Goal: Ask a question

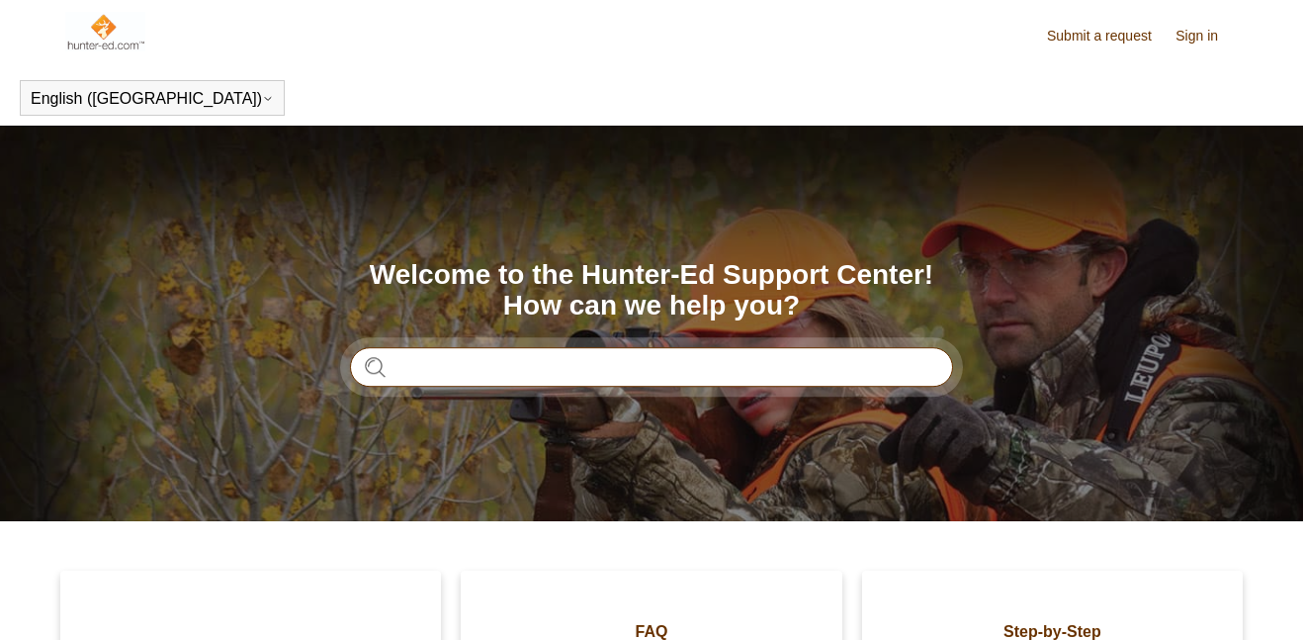
click at [456, 373] on input "Search" at bounding box center [651, 367] width 603 height 40
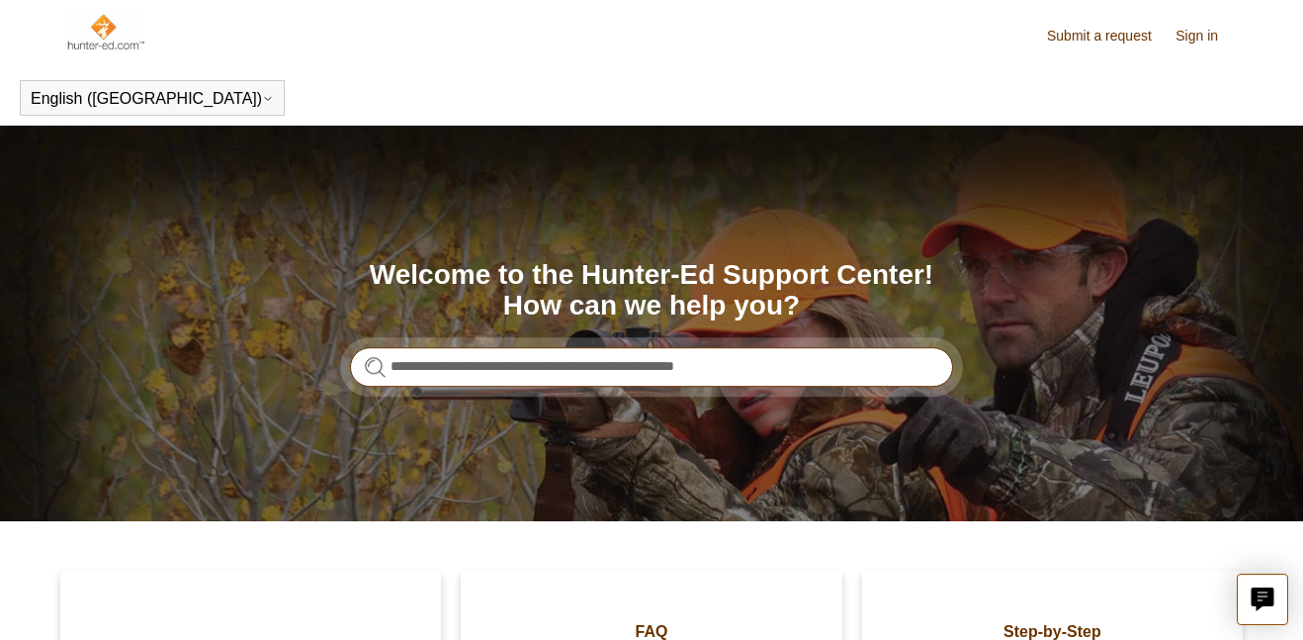
type input "**********"
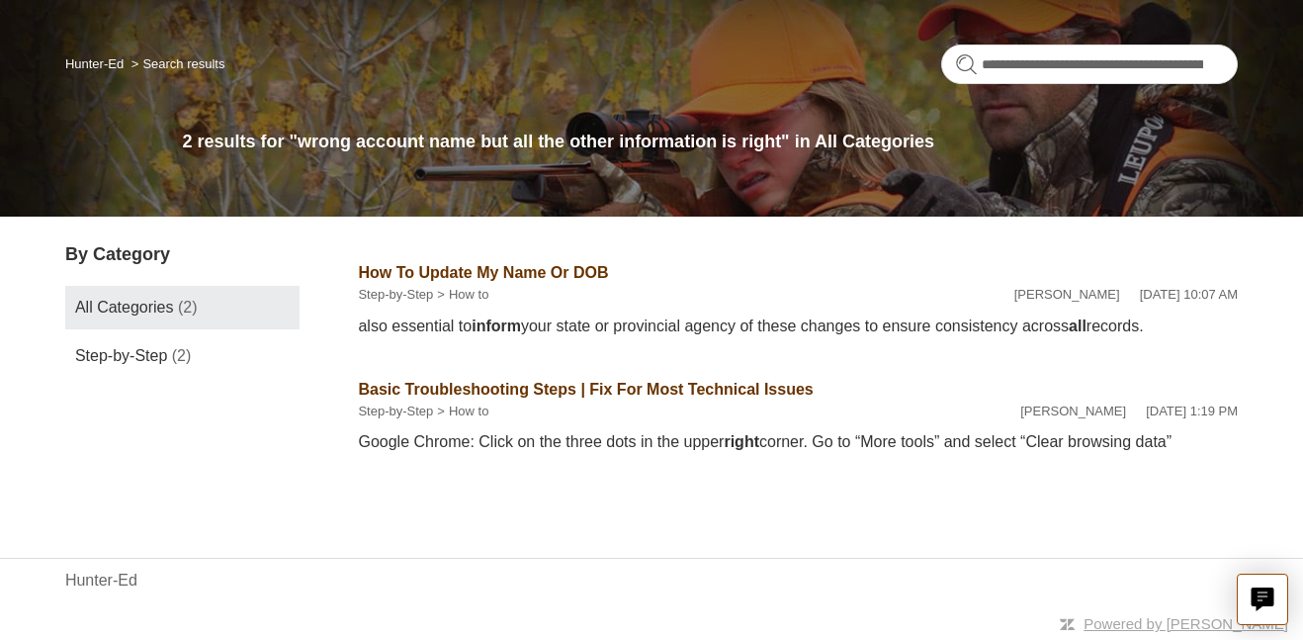
scroll to position [134, 0]
click at [469, 274] on link "How To Update My Name Or DOB" at bounding box center [483, 272] width 250 height 17
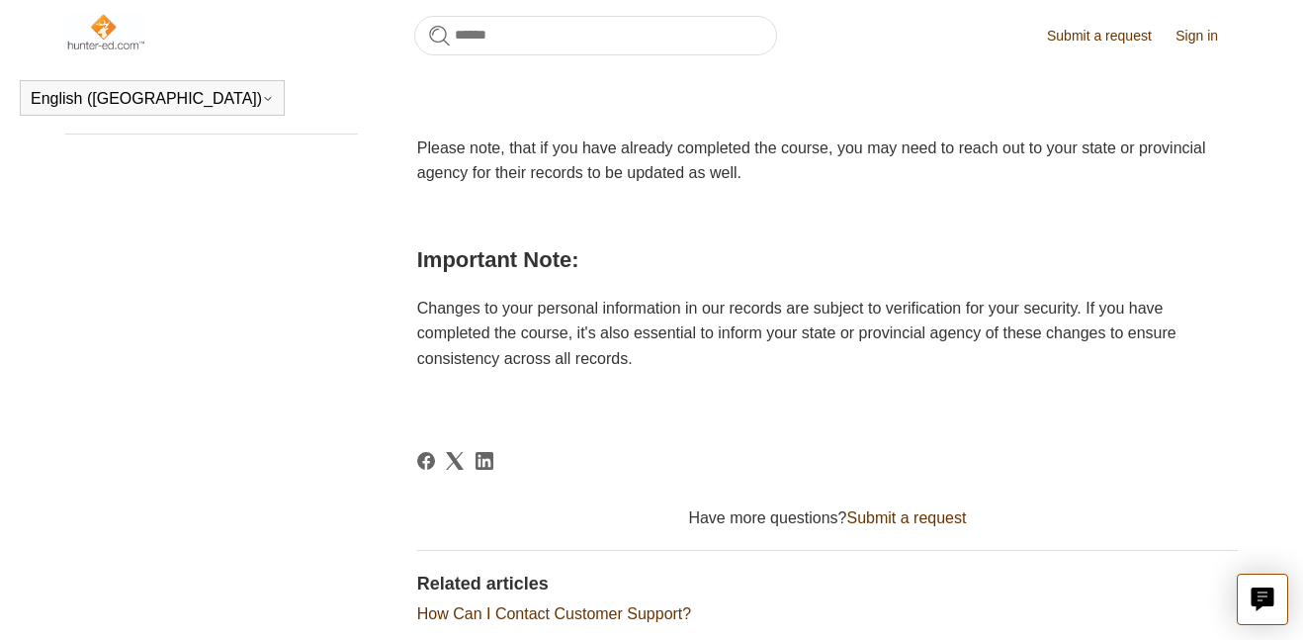
scroll to position [806, 0]
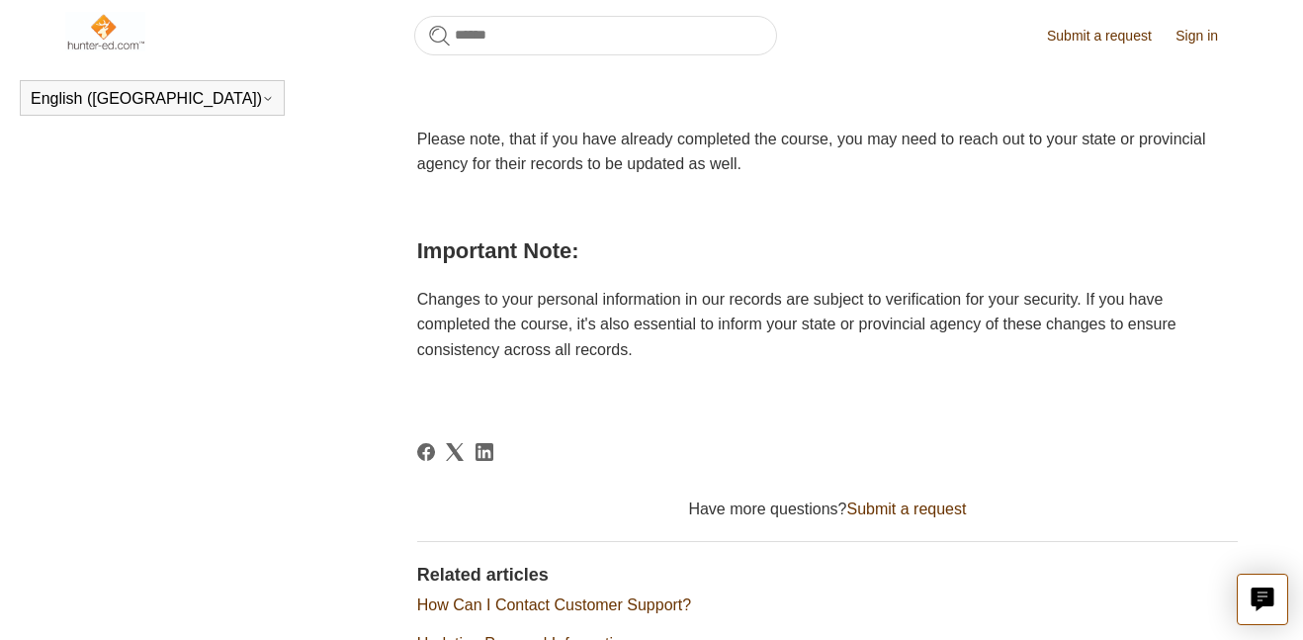
click at [907, 510] on link "Submit a request" at bounding box center [906, 508] width 120 height 17
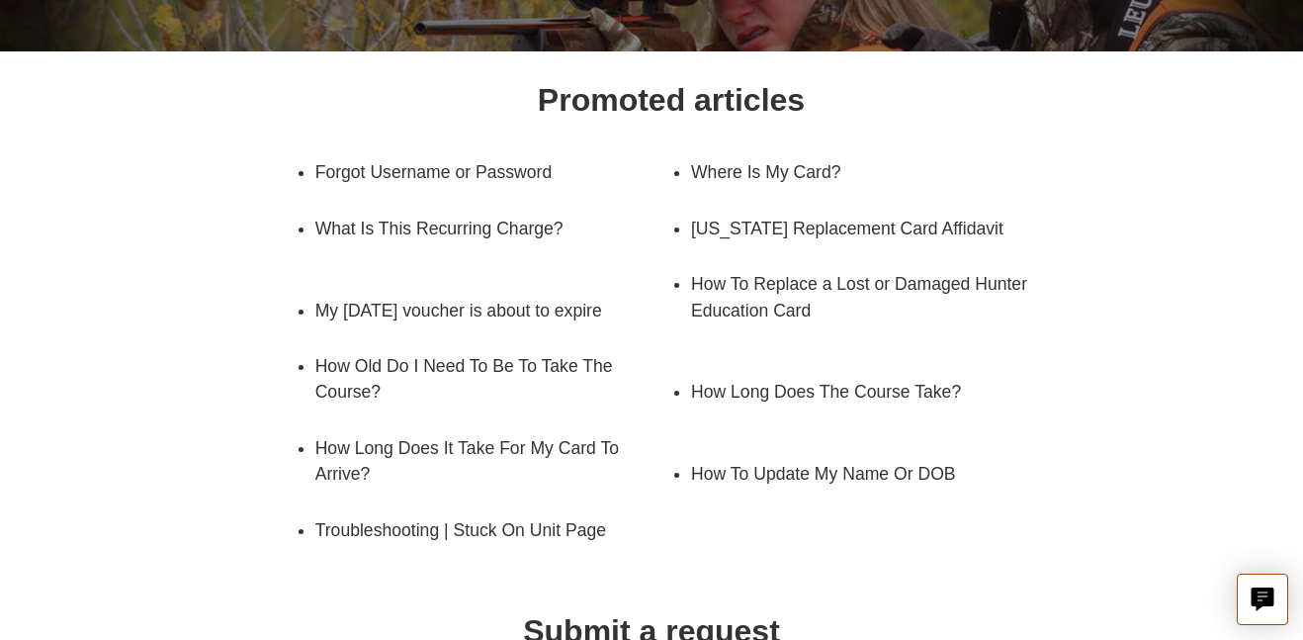
scroll to position [261, 0]
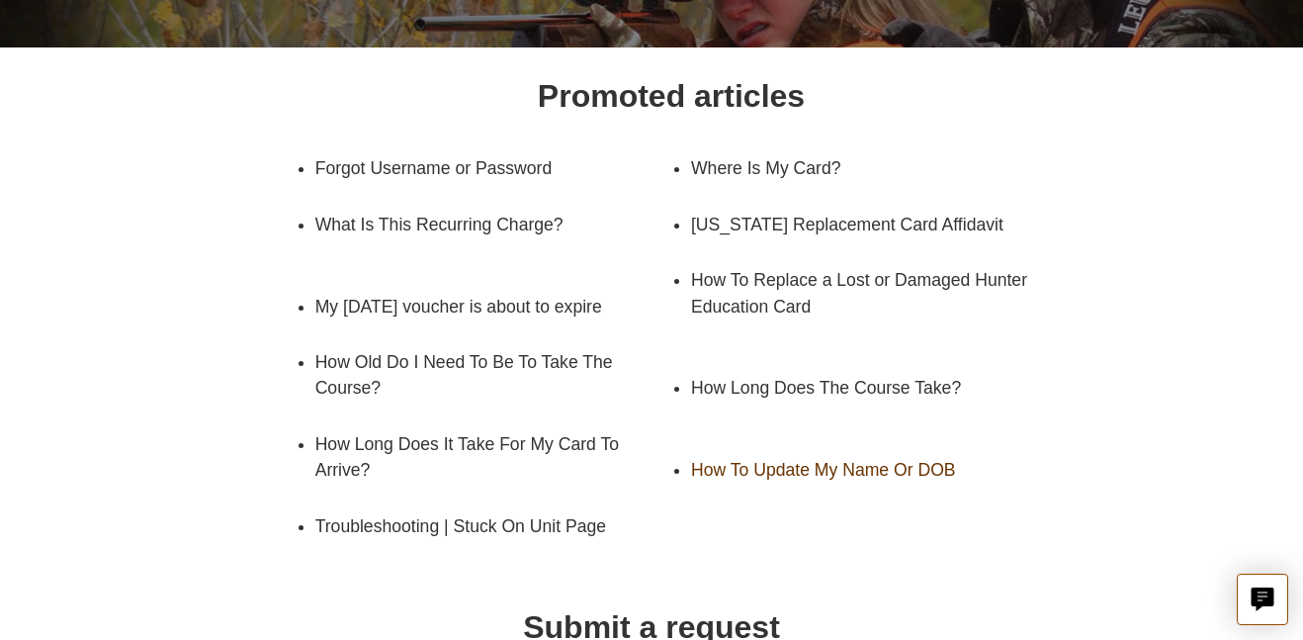
click at [755, 464] on link "How To Update My Name Or DOB" at bounding box center [854, 469] width 326 height 55
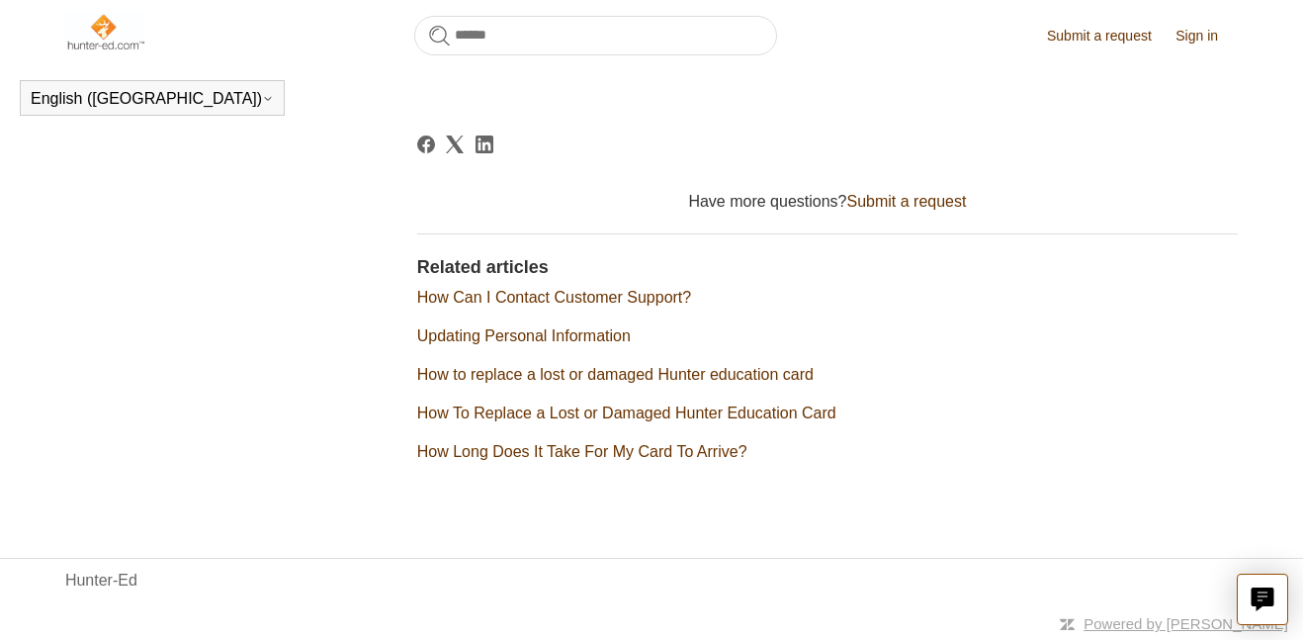
scroll to position [1005, 0]
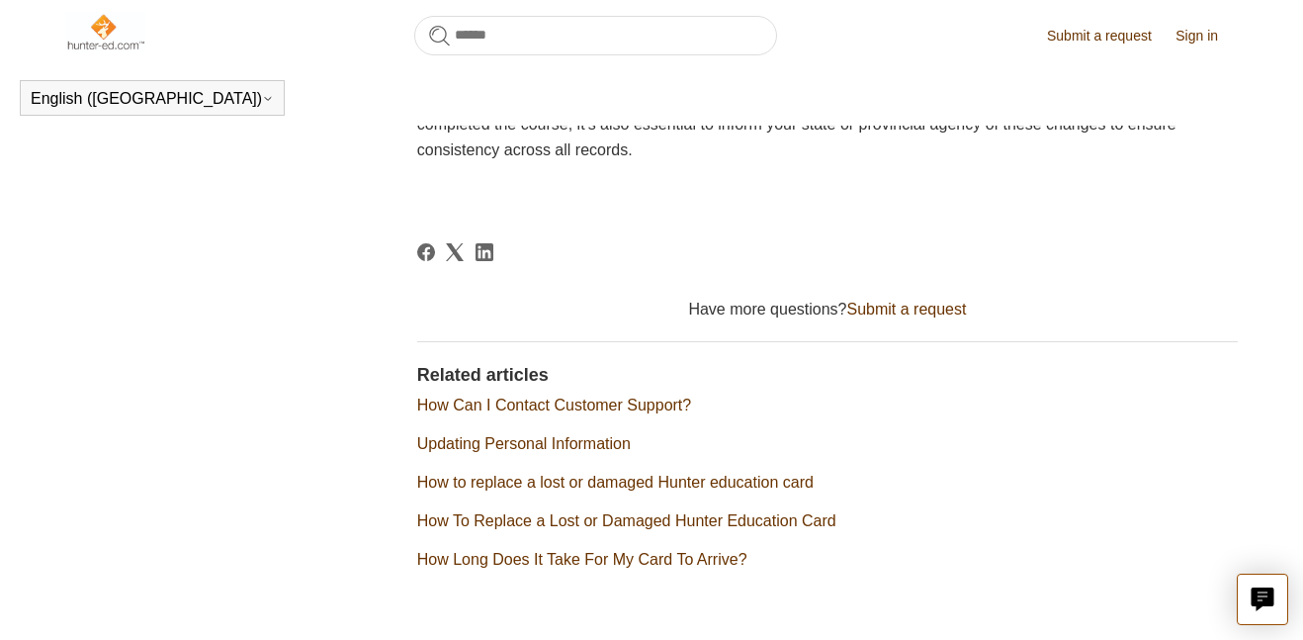
click at [946, 304] on link "Submit a request" at bounding box center [906, 309] width 120 height 17
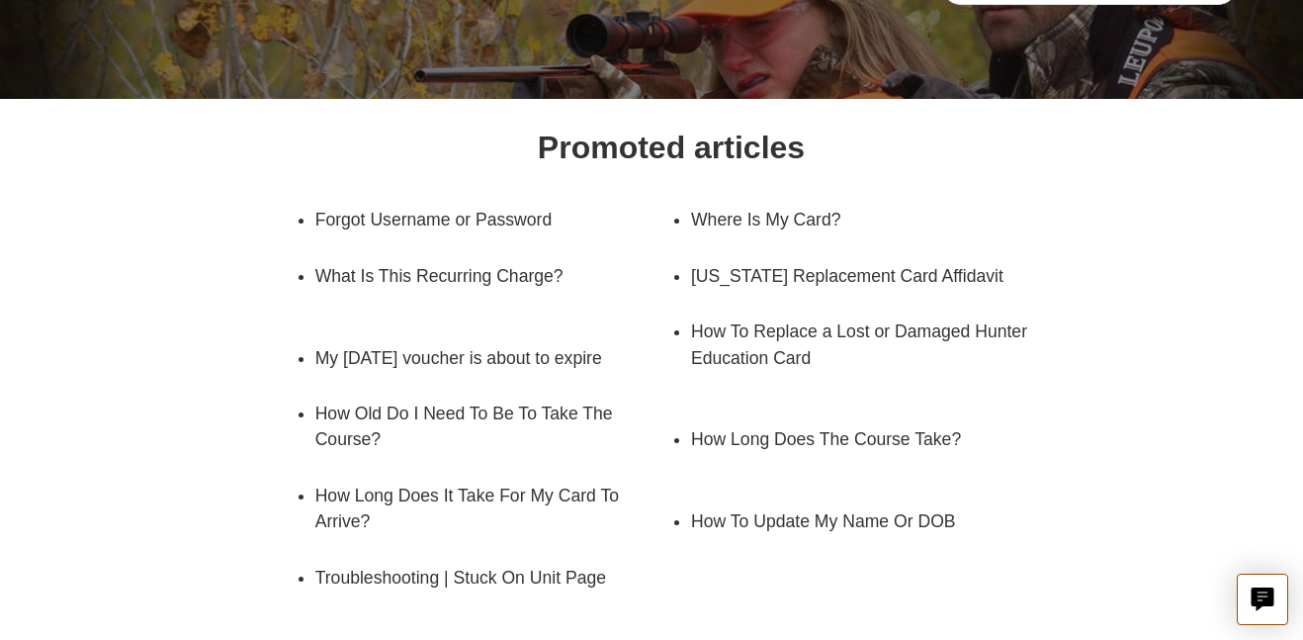
scroll to position [487, 0]
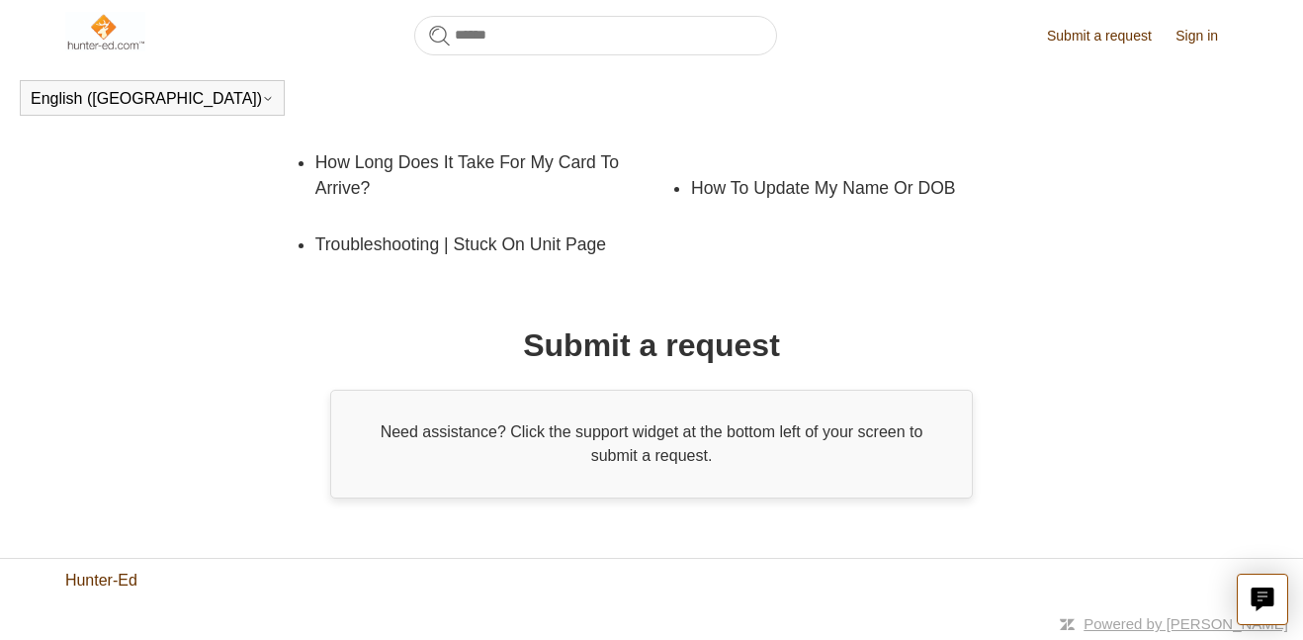
click at [110, 579] on link "Hunter-Ed" at bounding box center [101, 580] width 72 height 24
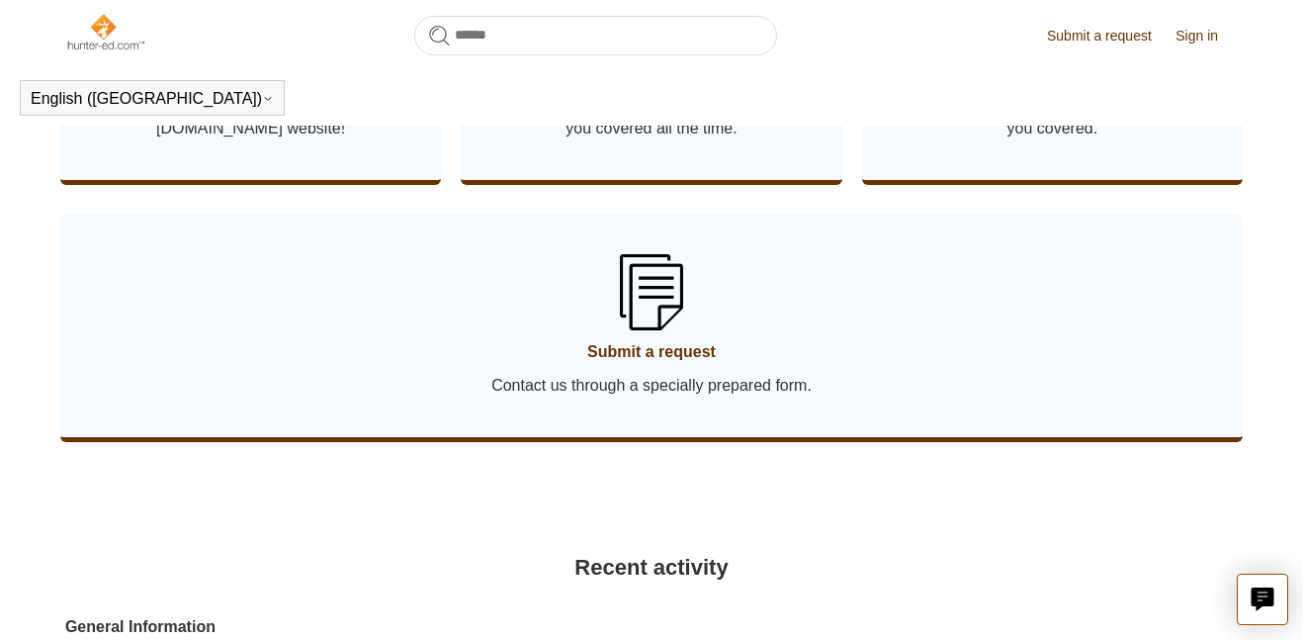
scroll to position [1257, 0]
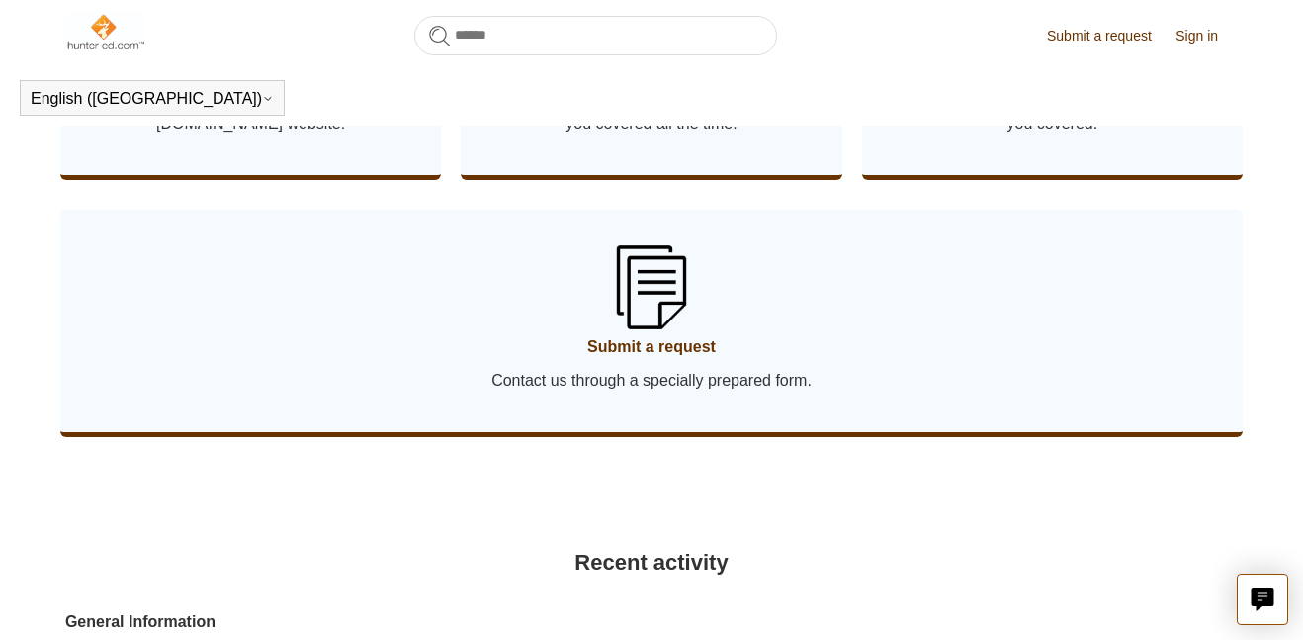
click at [556, 369] on span "Contact us through a specially prepared form." at bounding box center [651, 381] width 1123 height 24
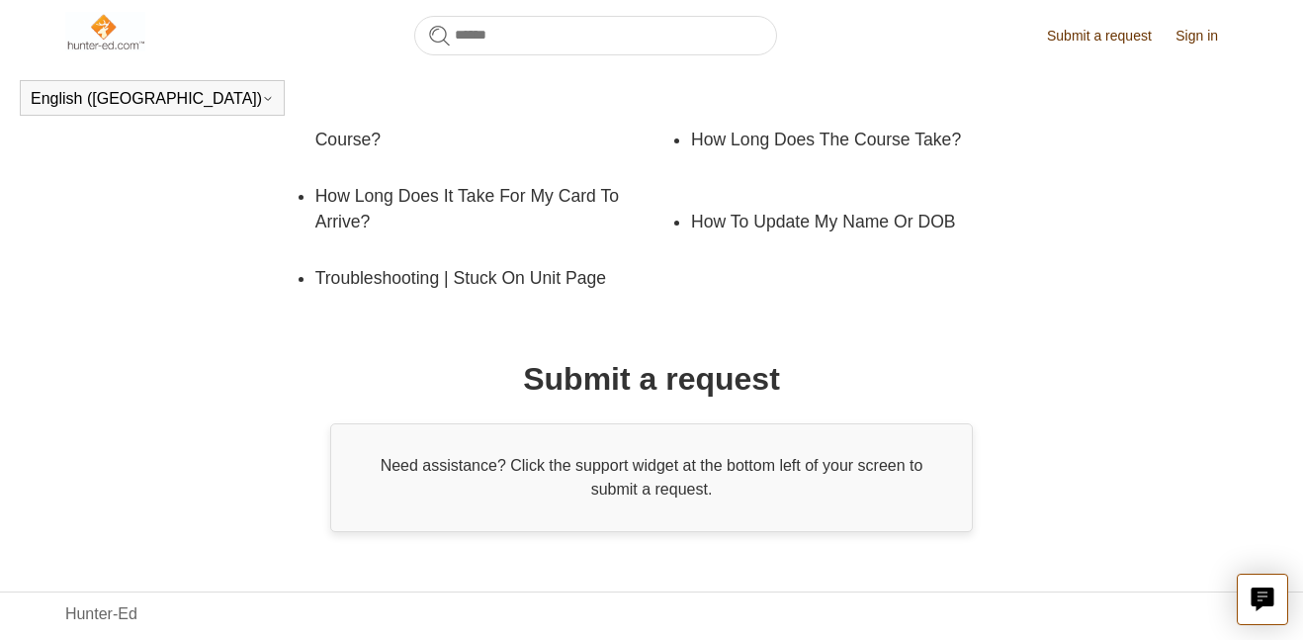
scroll to position [487, 0]
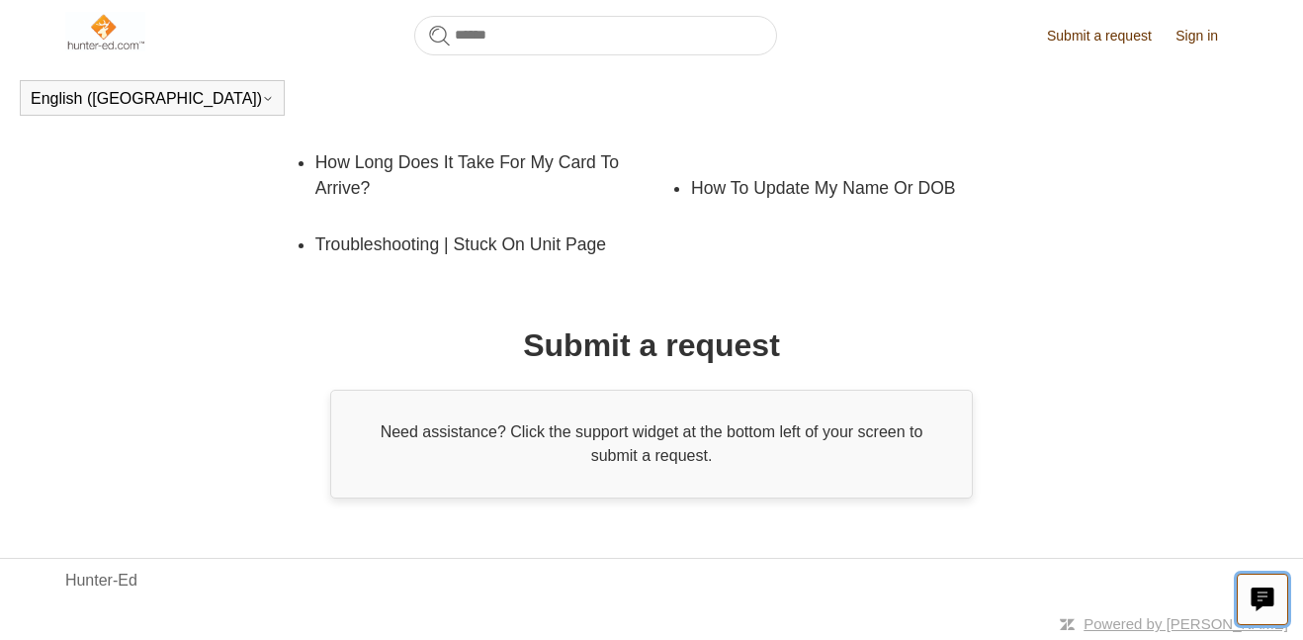
click at [1252, 593] on icon "Live chat" at bounding box center [1263, 596] width 23 height 19
click at [1129, 38] on link "Submit a request" at bounding box center [1109, 36] width 125 height 21
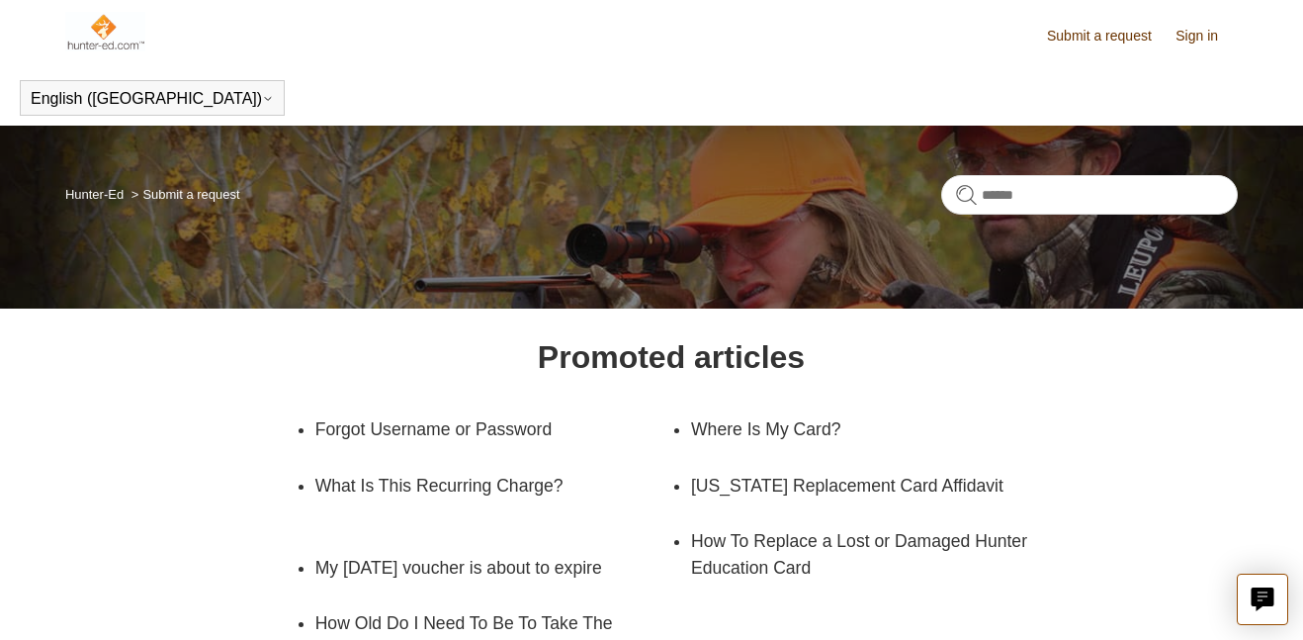
click at [1129, 38] on link "Submit a request" at bounding box center [1109, 36] width 125 height 21
click at [1246, 601] on button "Live chat" at bounding box center [1262, 598] width 51 height 51
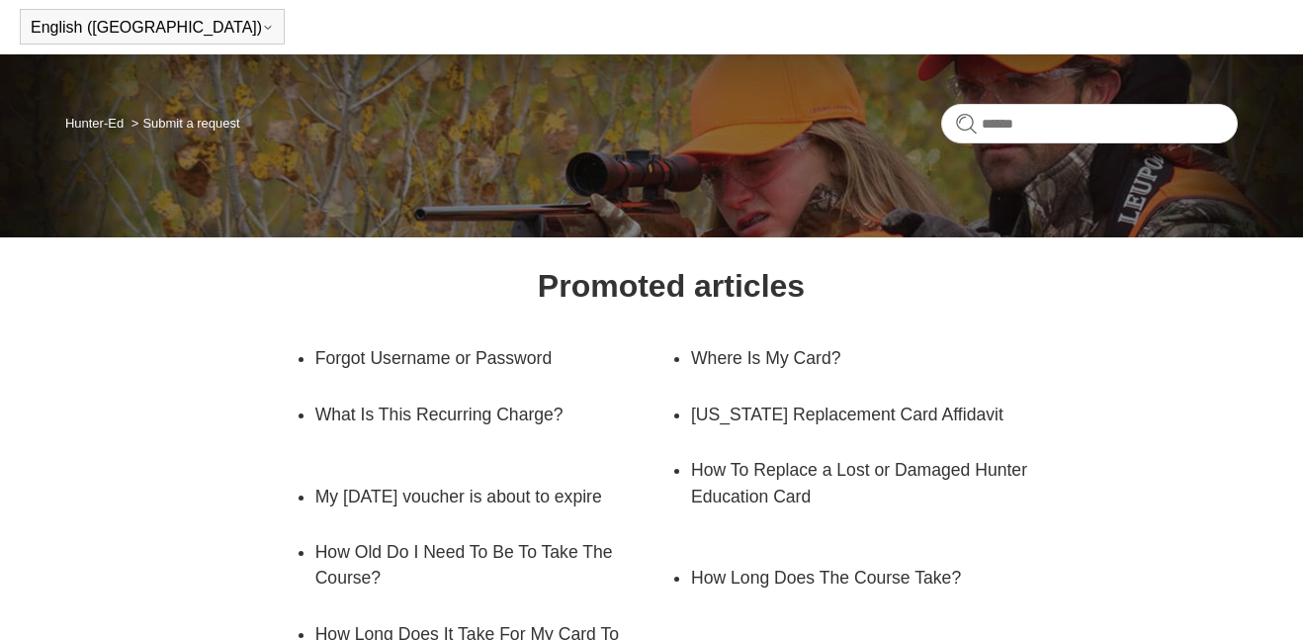
scroll to position [68, 0]
